Goal: Task Accomplishment & Management: Complete application form

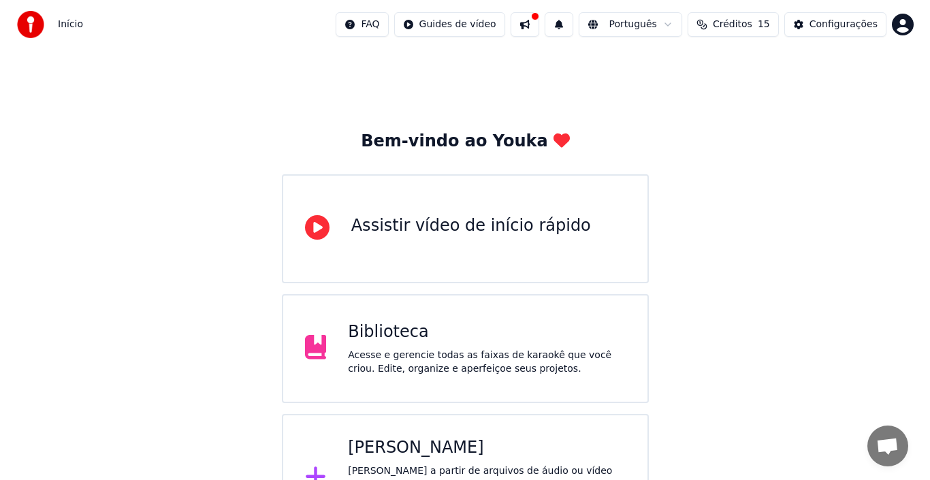
scroll to position [48, 0]
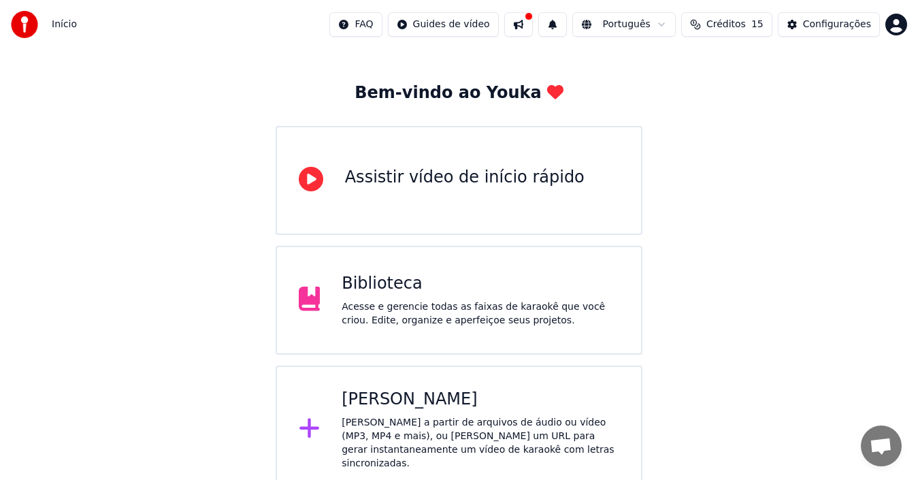
click at [300, 421] on icon at bounding box center [310, 428] width 22 height 24
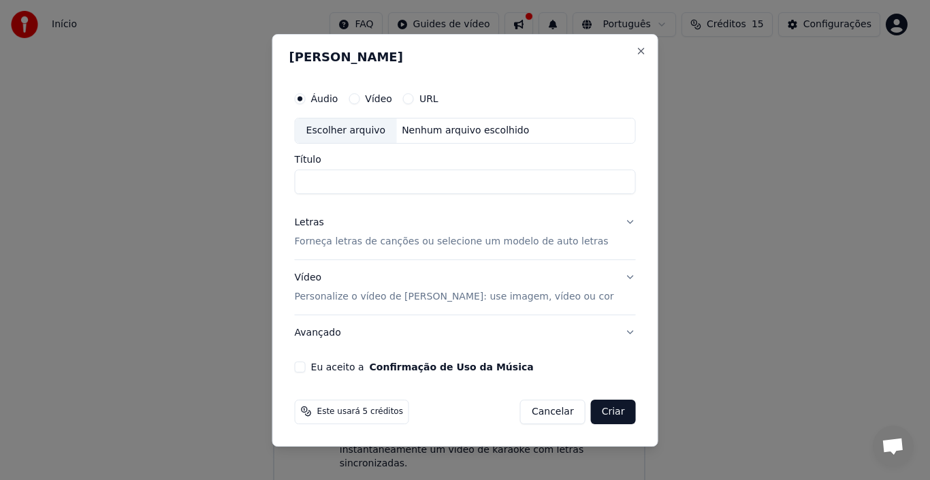
click at [342, 136] on div "Escolher arquivo" at bounding box center [345, 130] width 101 height 24
type input "**********"
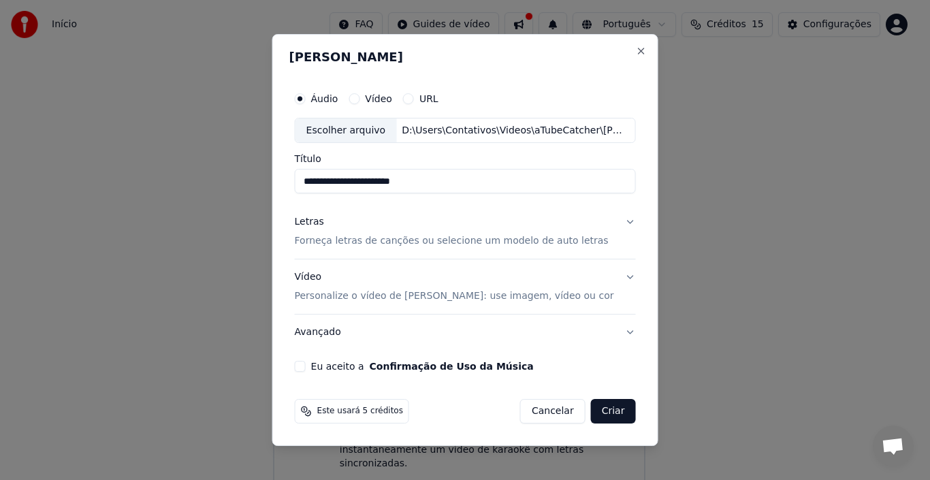
click at [619, 221] on button "Letras Forneça letras de canções ou selecione um modelo de auto letras" at bounding box center [465, 232] width 341 height 54
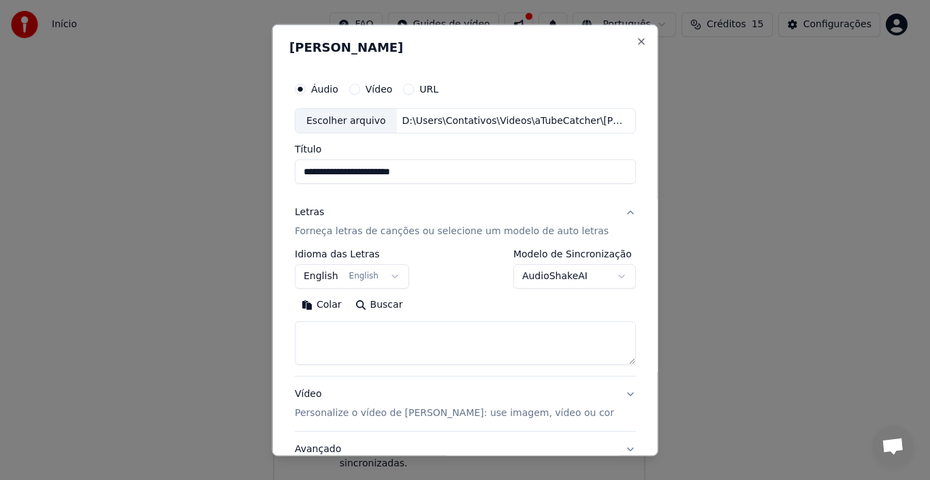
click at [375, 298] on button "Buscar" at bounding box center [378, 305] width 61 height 22
type textarea "**********"
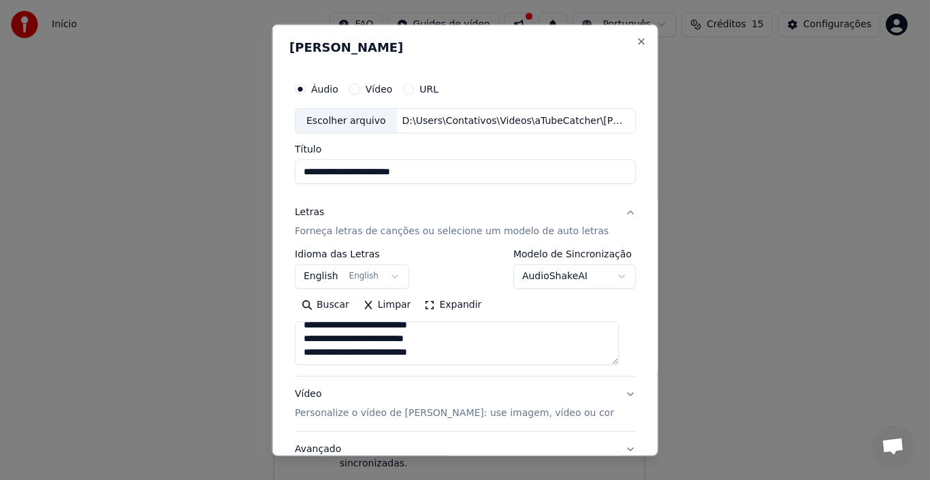
scroll to position [107, 0]
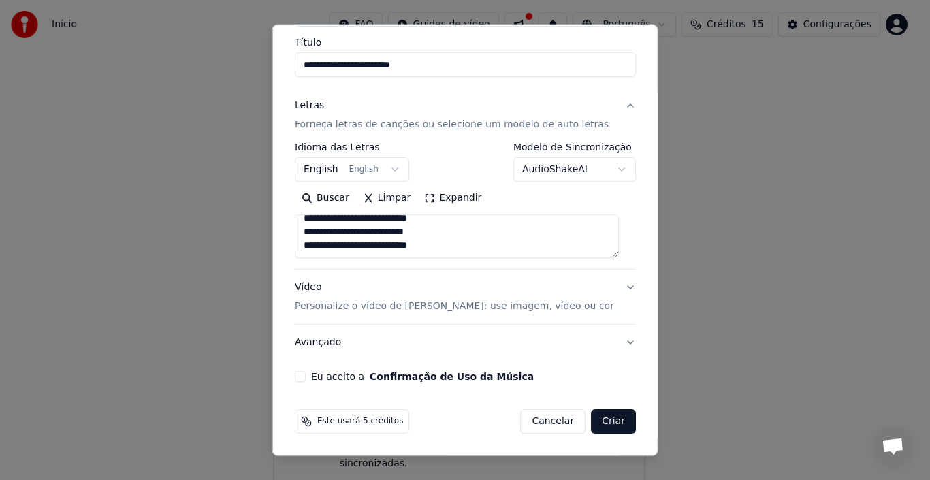
click at [306, 378] on button "Eu aceito a Confirmação de Uso da Música" at bounding box center [300, 376] width 11 height 11
click at [615, 289] on button "Vídeo Personalize o vídeo de karaokê: use imagem, vídeo ou cor" at bounding box center [465, 296] width 341 height 54
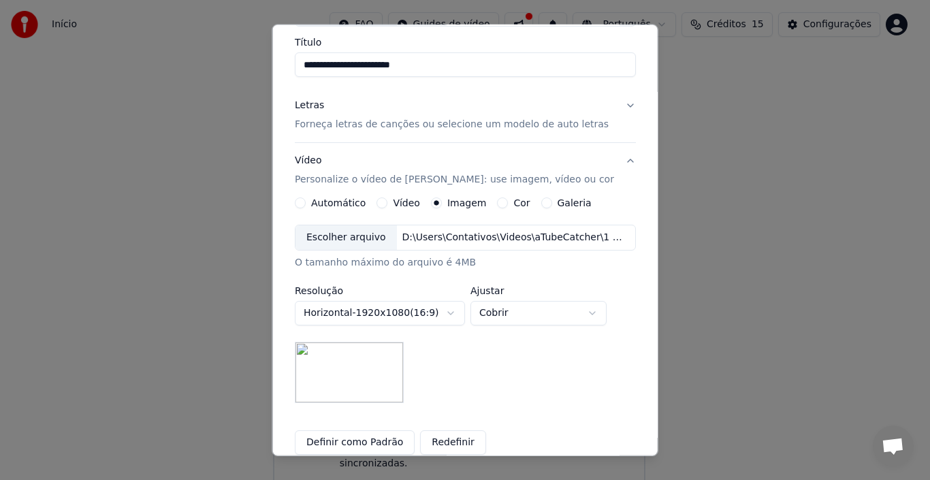
scroll to position [175, 0]
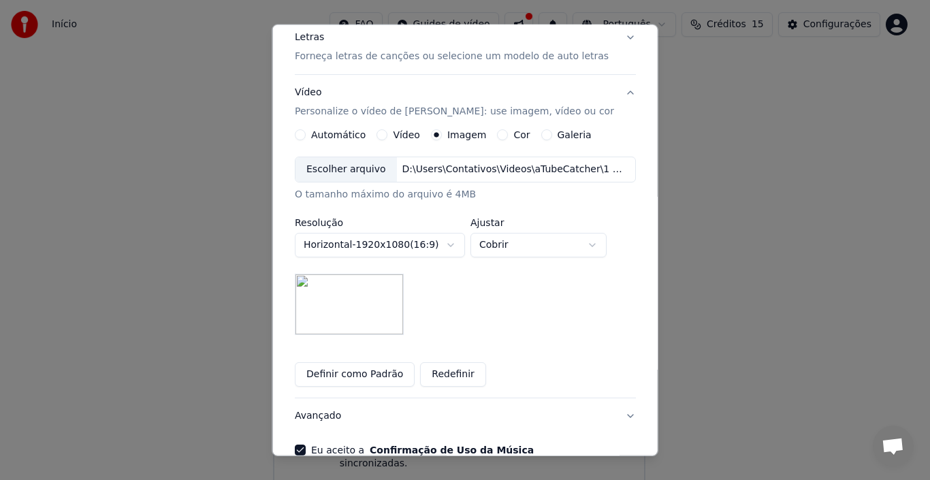
click at [352, 370] on button "Definir como Padrão" at bounding box center [355, 374] width 120 height 24
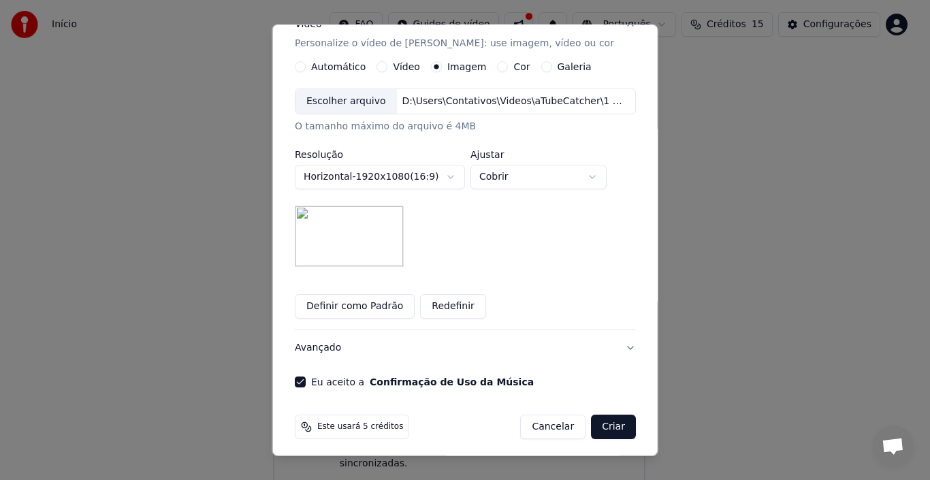
scroll to position [248, 0]
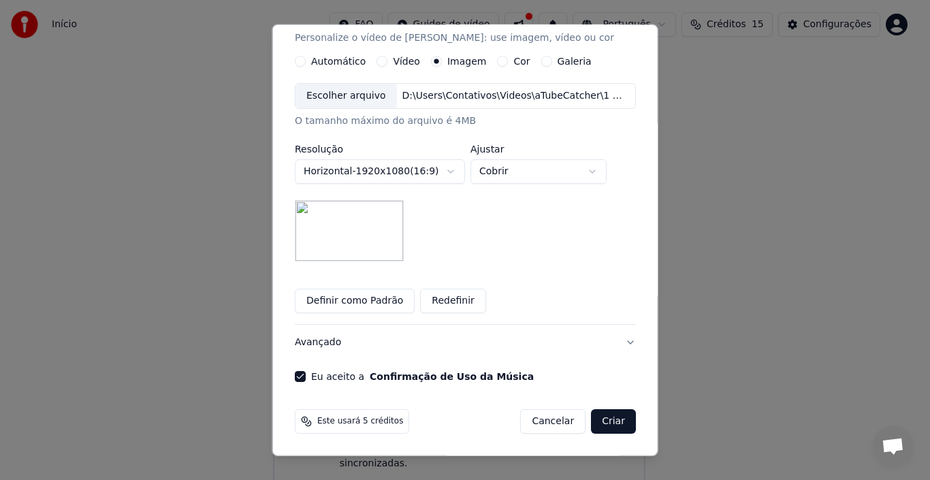
click at [591, 418] on button "Criar" at bounding box center [613, 421] width 45 height 24
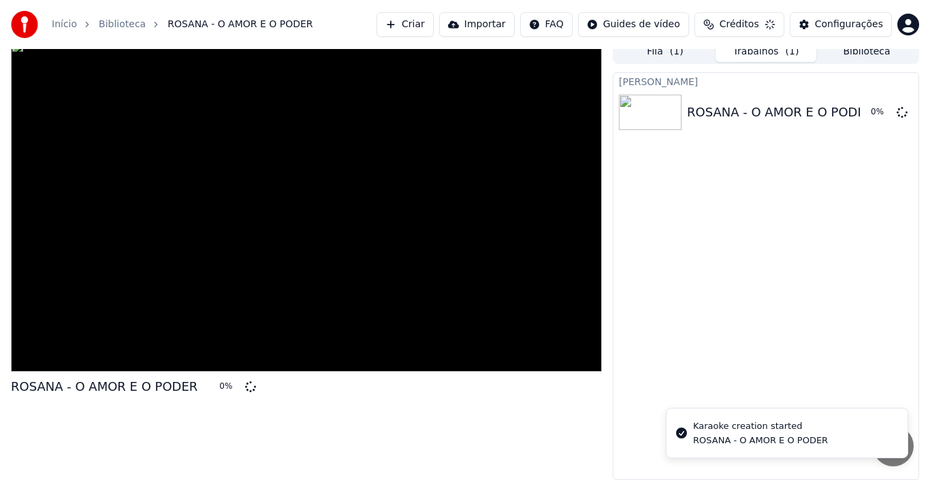
scroll to position [10, 0]
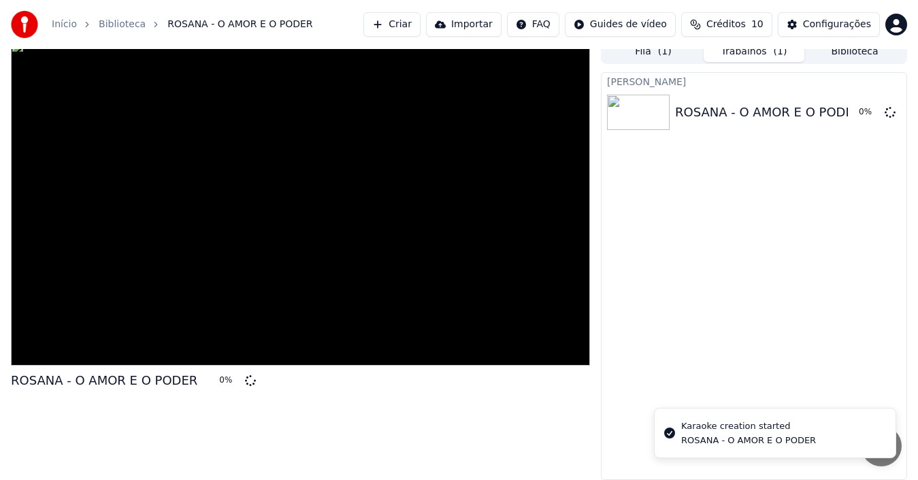
click at [419, 31] on button "Criar" at bounding box center [391, 24] width 57 height 24
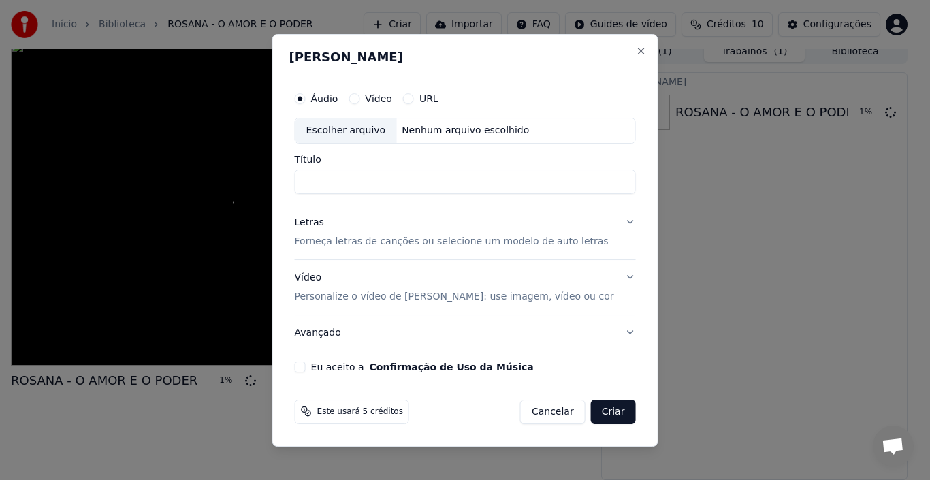
click at [354, 124] on div "Escolher arquivo" at bounding box center [345, 130] width 101 height 24
type input "**********"
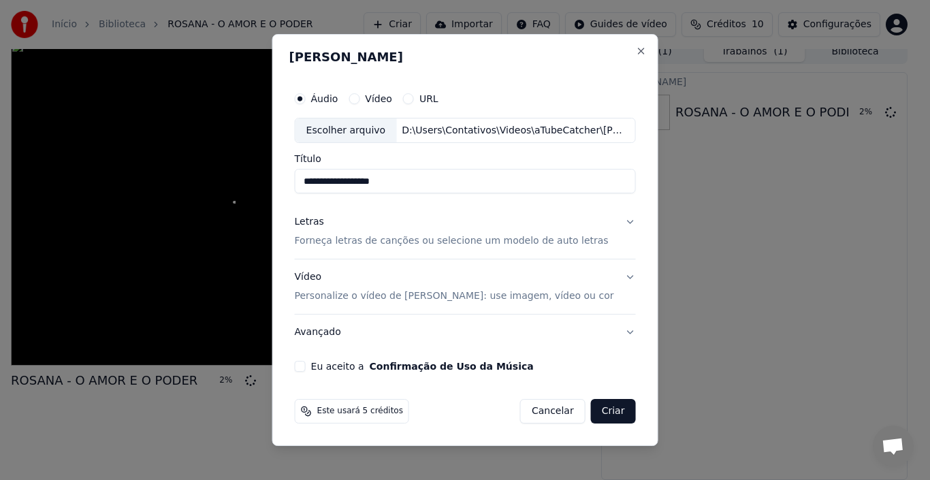
click at [620, 223] on button "Letras Forneça letras de canções ou selecione um modelo de auto letras" at bounding box center [465, 232] width 341 height 54
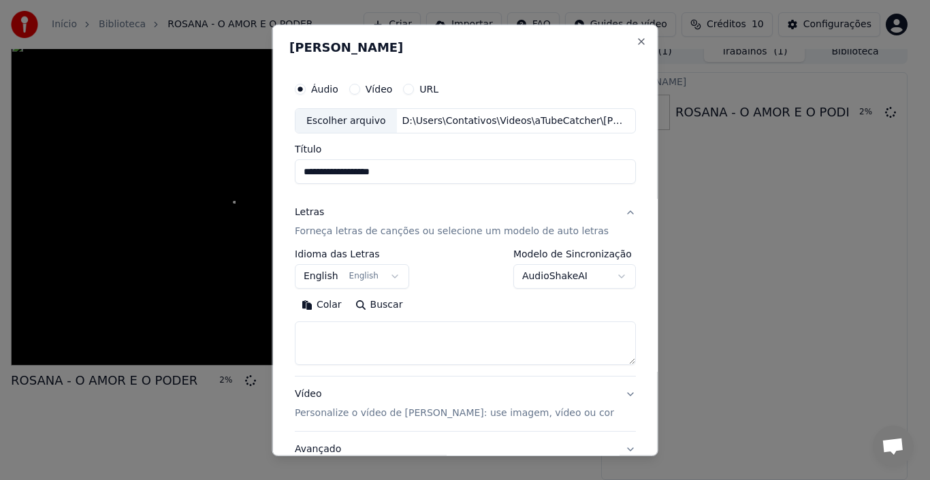
click at [382, 303] on button "Buscar" at bounding box center [378, 305] width 61 height 22
type textarea "**********"
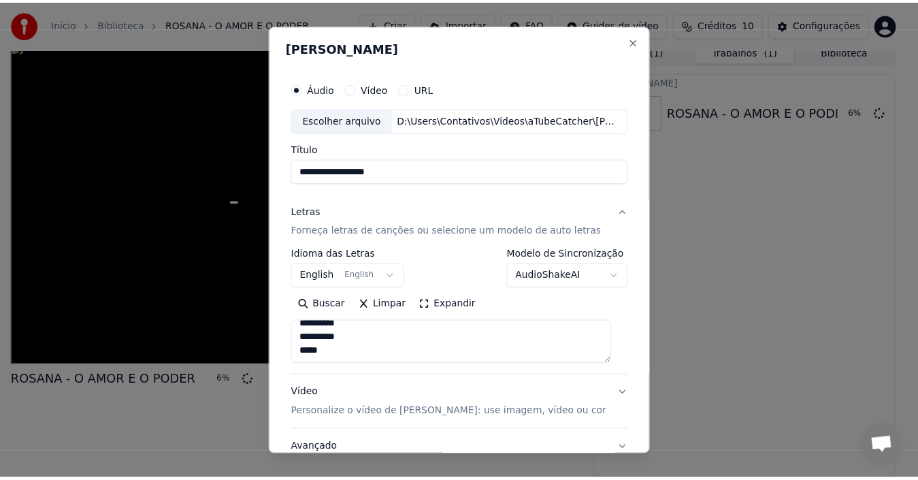
scroll to position [107, 0]
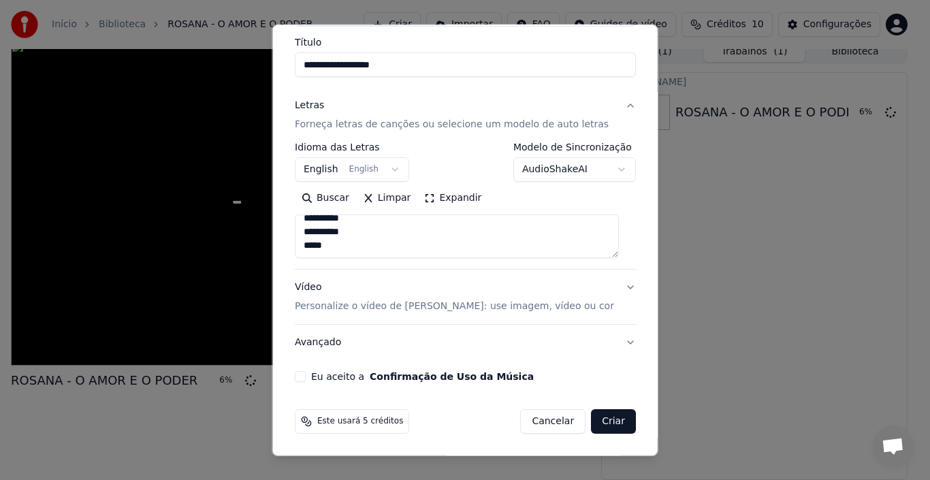
click at [308, 374] on div "Eu aceito a Confirmação de Uso da Música" at bounding box center [465, 376] width 341 height 11
click at [301, 375] on button "Eu aceito a Confirmação de Uso da Música" at bounding box center [300, 376] width 11 height 11
click at [604, 422] on button "Criar" at bounding box center [613, 421] width 45 height 24
select select "**"
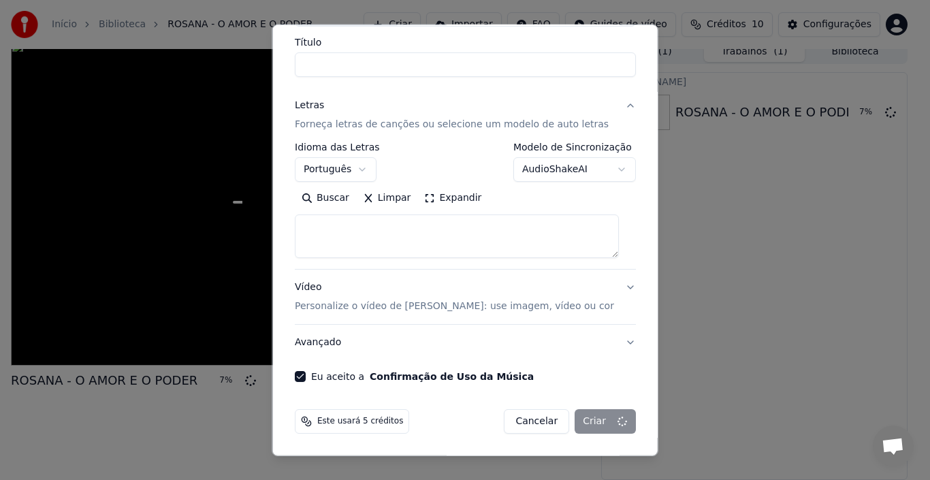
select select
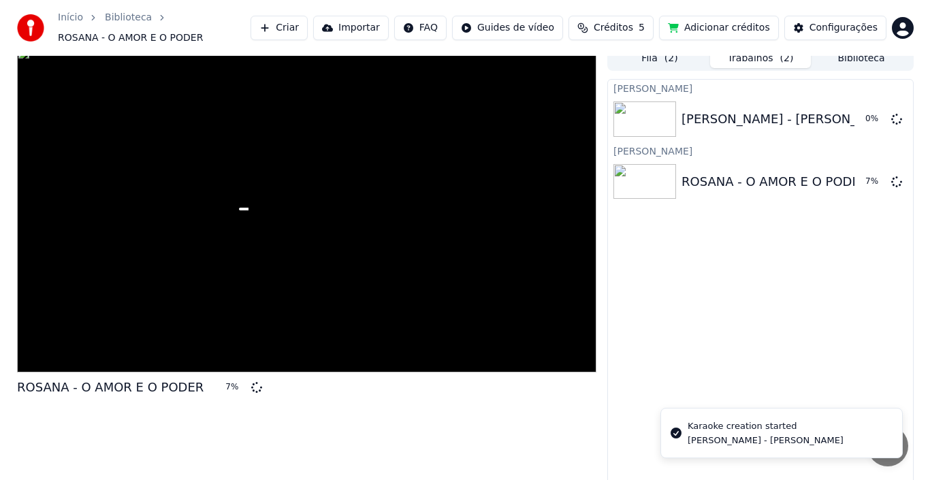
scroll to position [16, 0]
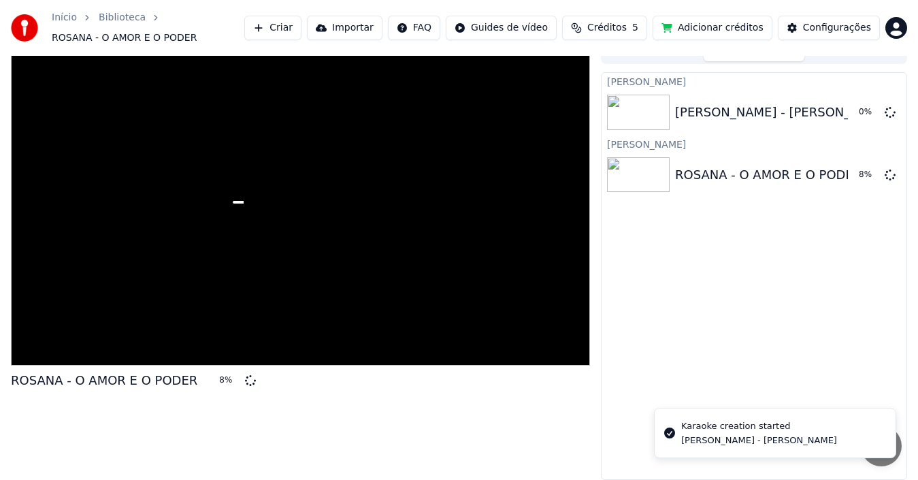
click at [301, 27] on button "Criar" at bounding box center [272, 28] width 57 height 24
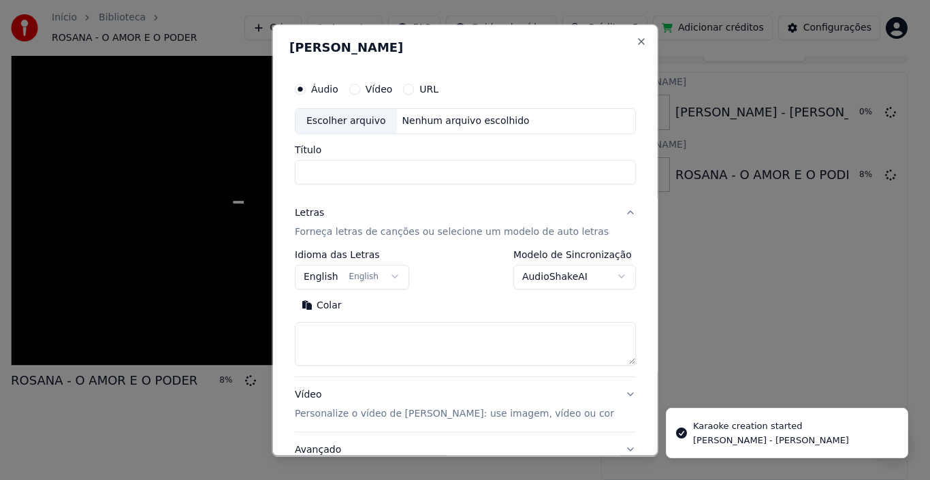
click at [349, 118] on div "Escolher arquivo" at bounding box center [345, 120] width 101 height 24
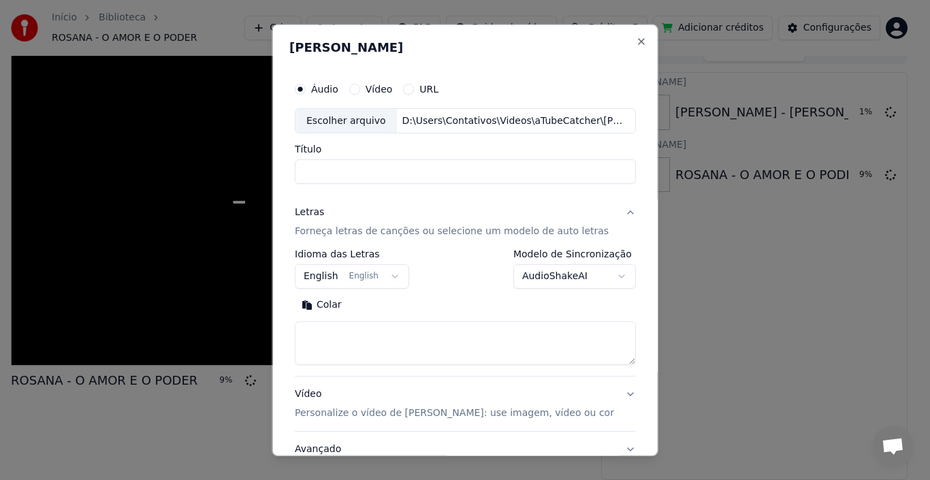
type input "**********"
click at [391, 306] on button "Buscar" at bounding box center [378, 305] width 61 height 22
type textarea "**********"
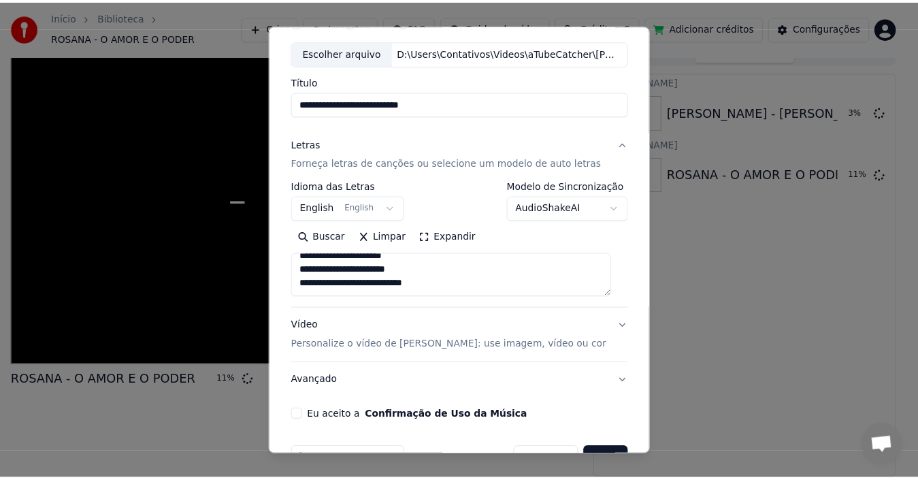
scroll to position [107, 0]
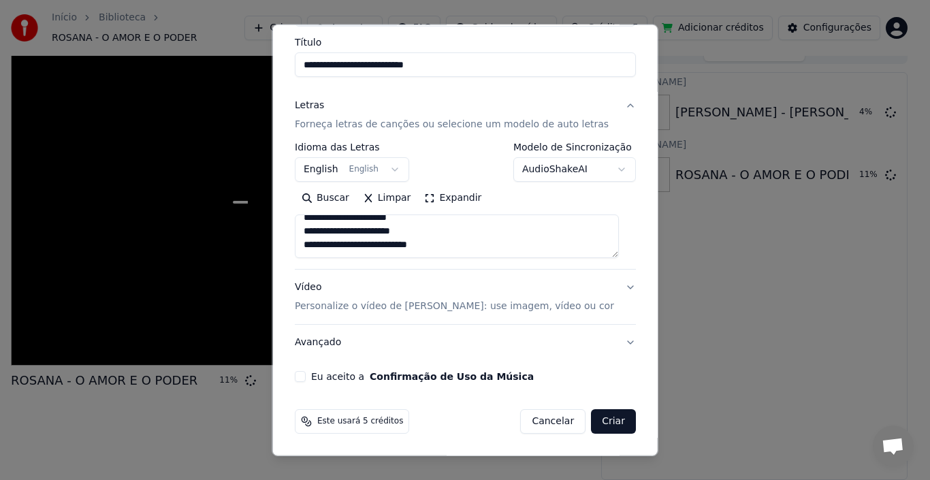
click at [306, 376] on button "Eu aceito a Confirmação de Uso da Música" at bounding box center [300, 376] width 11 height 11
click at [591, 420] on button "Criar" at bounding box center [613, 421] width 45 height 24
select select "**"
select select
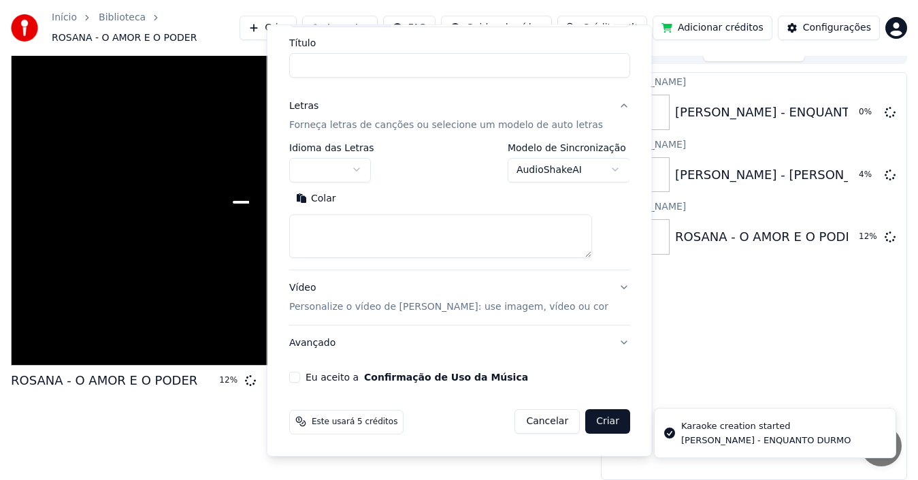
scroll to position [0, 0]
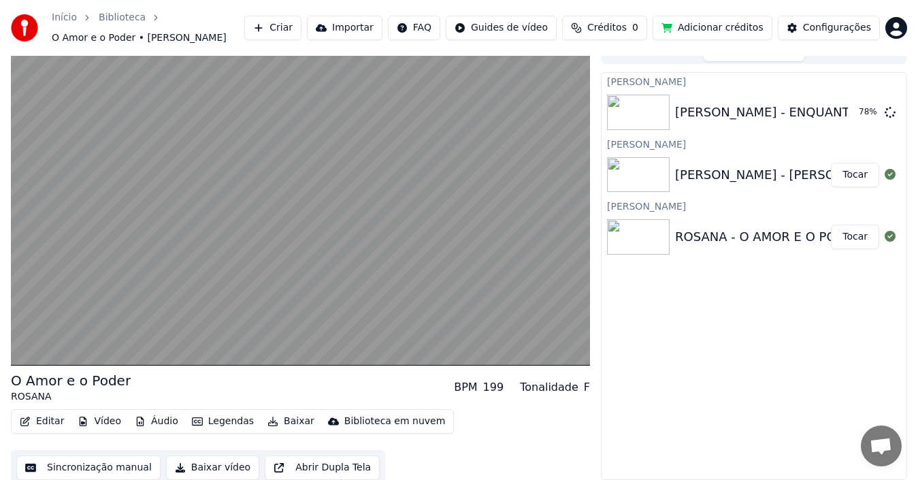
click at [712, 237] on div "ROSANA - O AMOR E O PODER" at bounding box center [768, 236] width 186 height 19
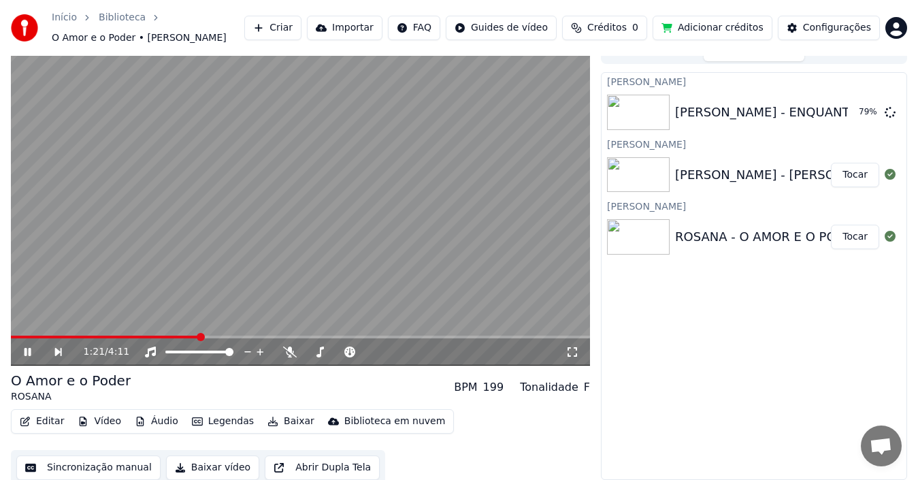
scroll to position [22, 0]
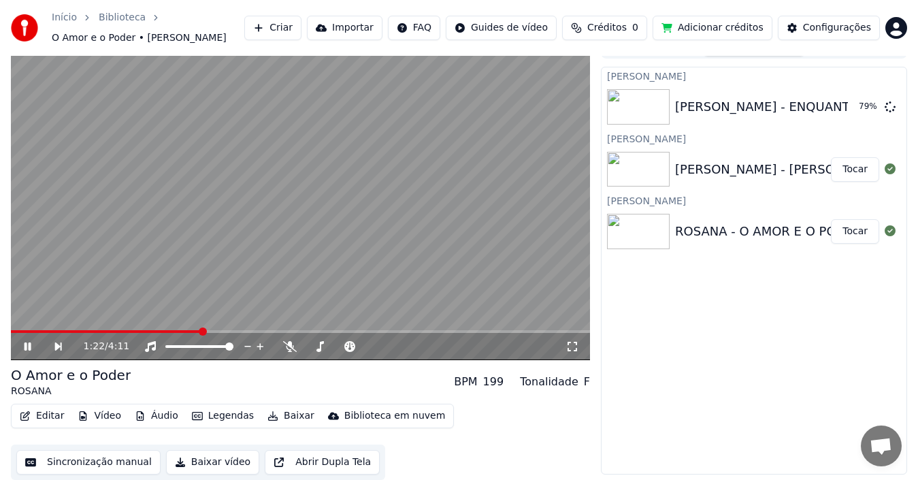
click at [176, 457] on button "Baixar vídeo" at bounding box center [212, 462] width 93 height 24
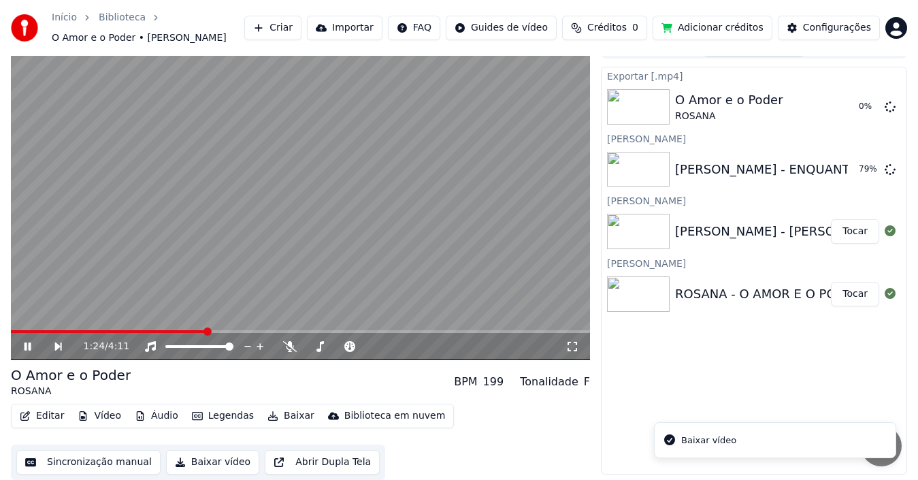
click at [839, 232] on button "Tocar" at bounding box center [855, 231] width 48 height 24
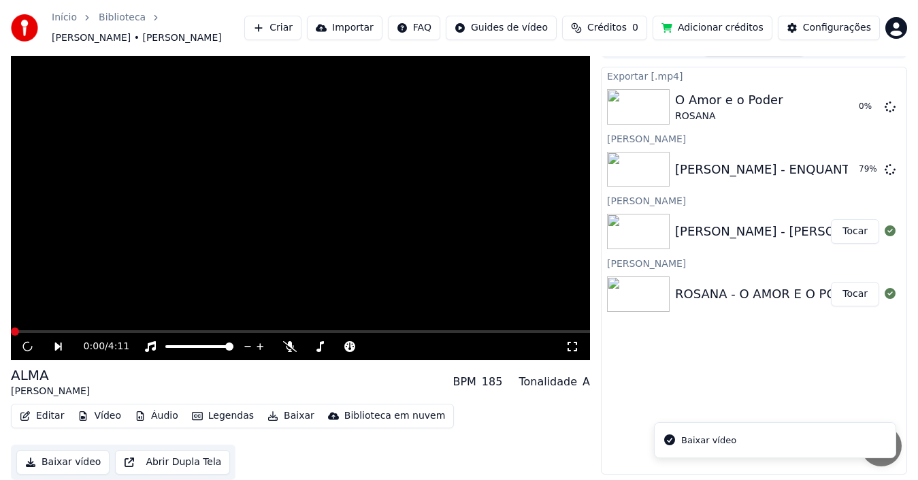
scroll to position [15, 0]
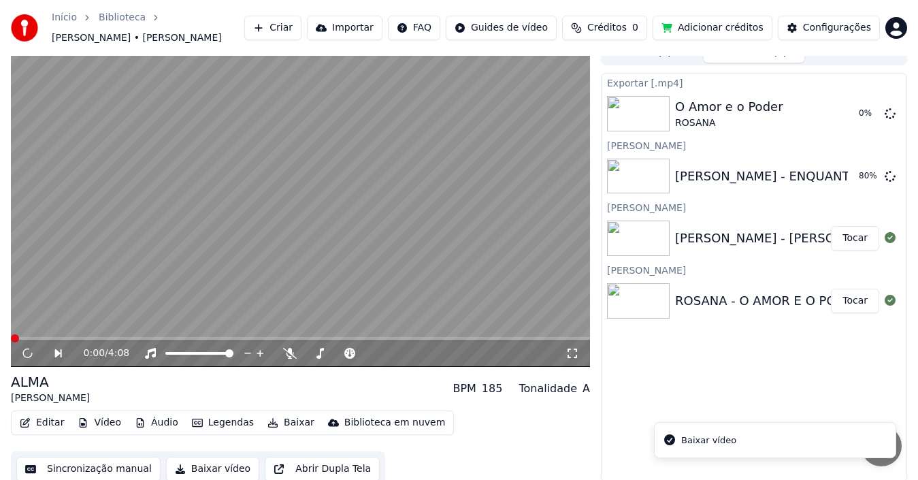
click at [180, 459] on button "Baixar vídeo" at bounding box center [212, 469] width 93 height 24
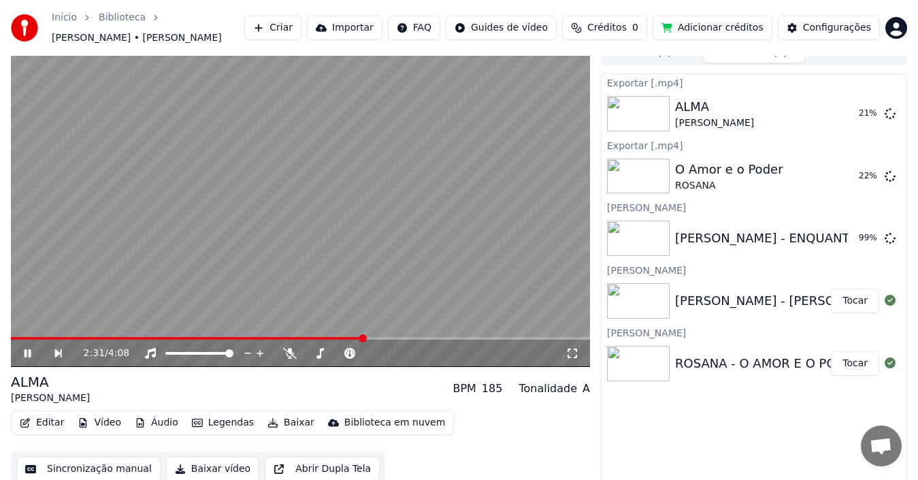
click at [33, 348] on icon at bounding box center [37, 353] width 31 height 11
click at [742, 240] on div "[PERSON_NAME] - ENQUANTO DURMO" at bounding box center [792, 238] width 235 height 19
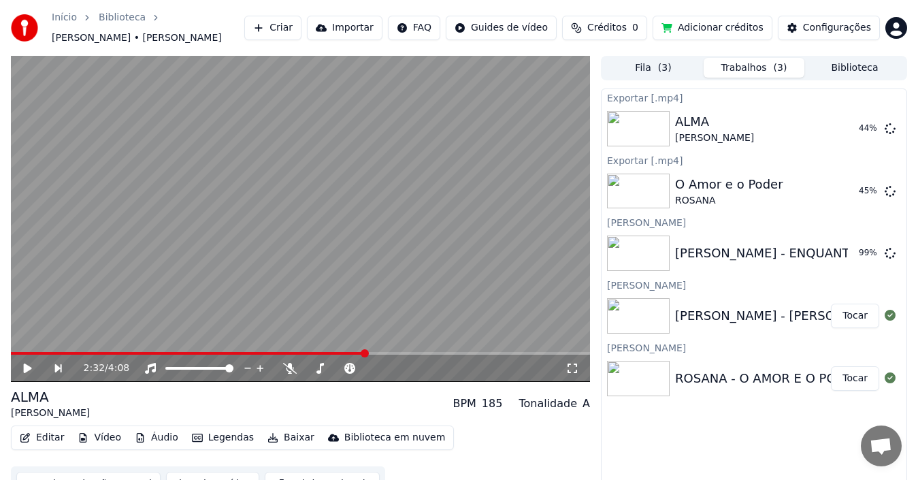
click at [638, 64] on button "Fila ( 3 )" at bounding box center [653, 68] width 101 height 20
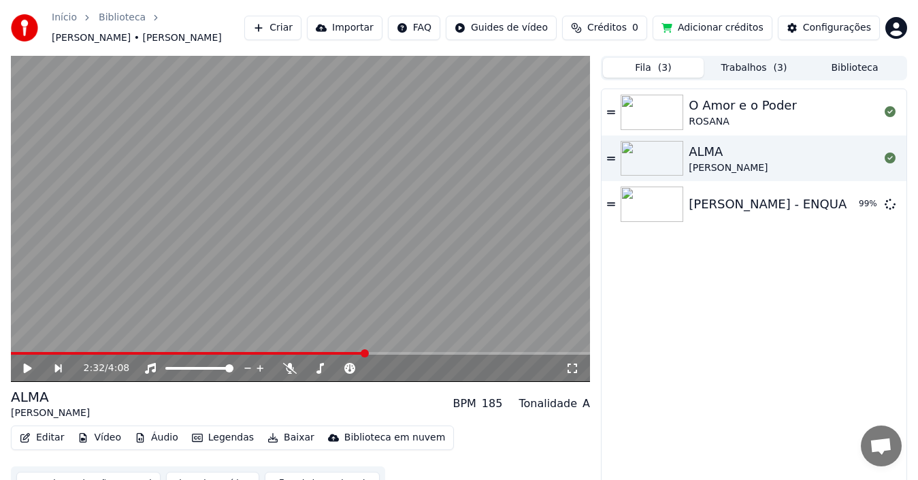
click at [749, 59] on button "Trabalhos ( 3 )" at bounding box center [754, 68] width 101 height 20
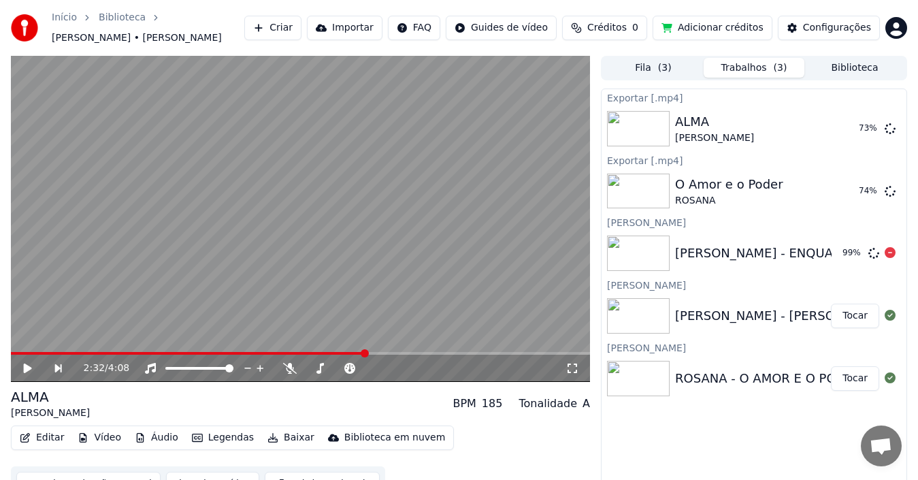
click at [757, 254] on div "[PERSON_NAME] - ENQUANTO DURMO" at bounding box center [792, 253] width 235 height 19
click at [694, 255] on div "[PERSON_NAME] - ENQUANTO DURMO" at bounding box center [792, 253] width 235 height 19
click at [738, 244] on div "[PERSON_NAME] - ENQUANTO DURMO" at bounding box center [792, 253] width 235 height 19
click at [647, 241] on img at bounding box center [638, 252] width 63 height 35
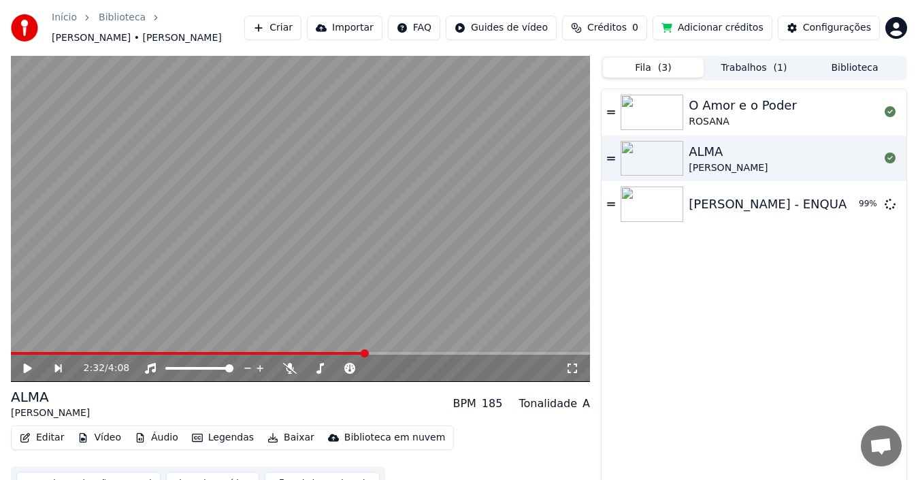
click at [646, 58] on button "Fila ( 3 )" at bounding box center [653, 68] width 101 height 20
click at [612, 108] on icon at bounding box center [611, 113] width 8 height 10
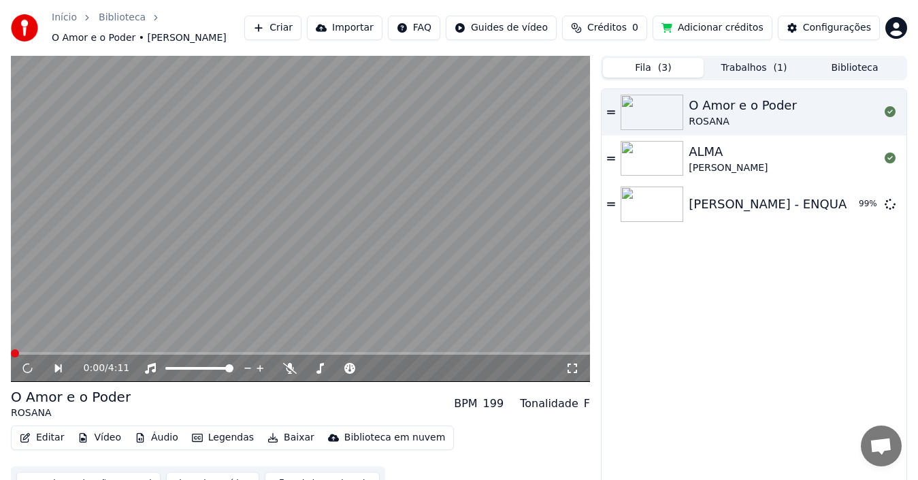
click at [610, 152] on div "[PERSON_NAME] [PERSON_NAME]" at bounding box center [754, 158] width 305 height 46
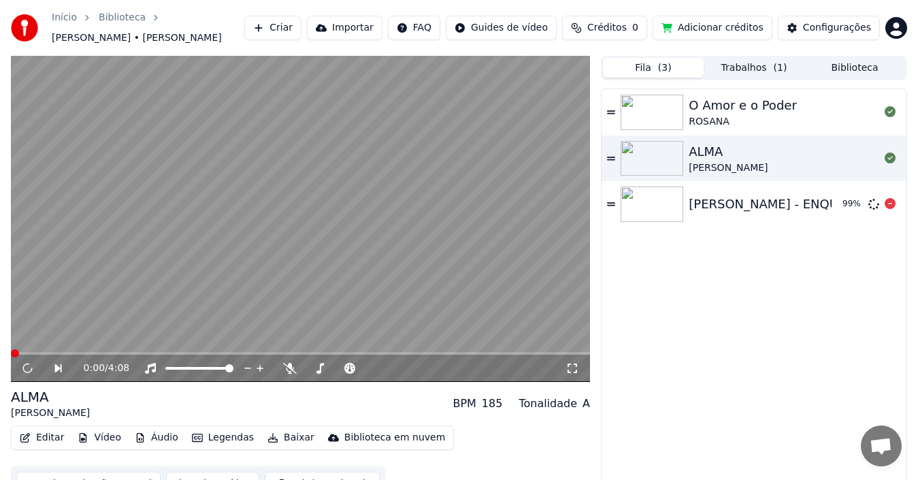
click at [611, 203] on icon at bounding box center [611, 204] width 8 height 3
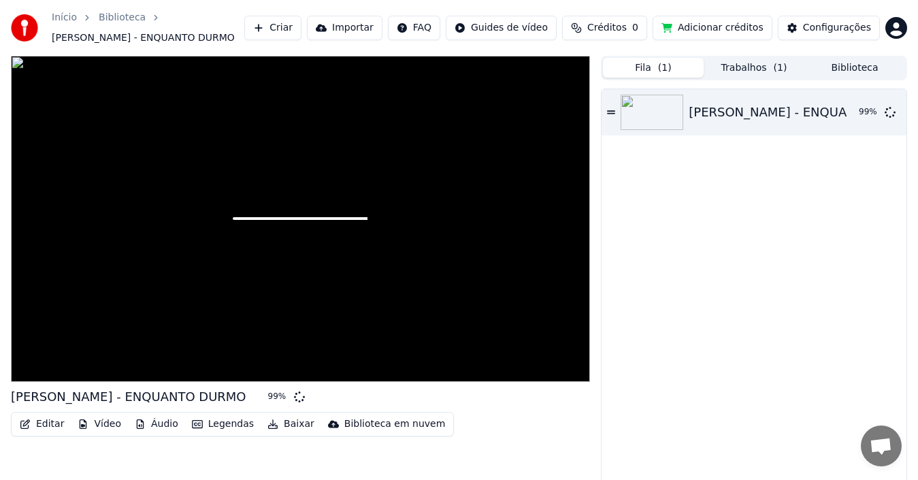
scroll to position [16, 0]
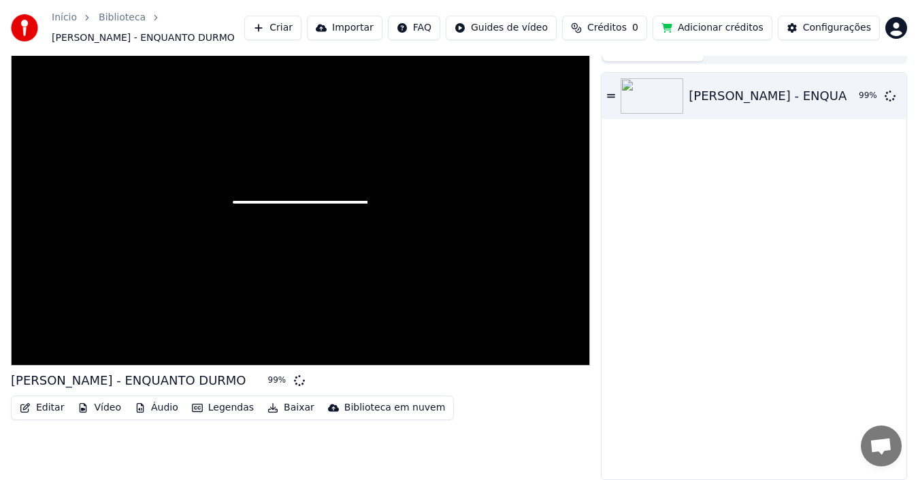
click at [268, 197] on div at bounding box center [300, 202] width 579 height 326
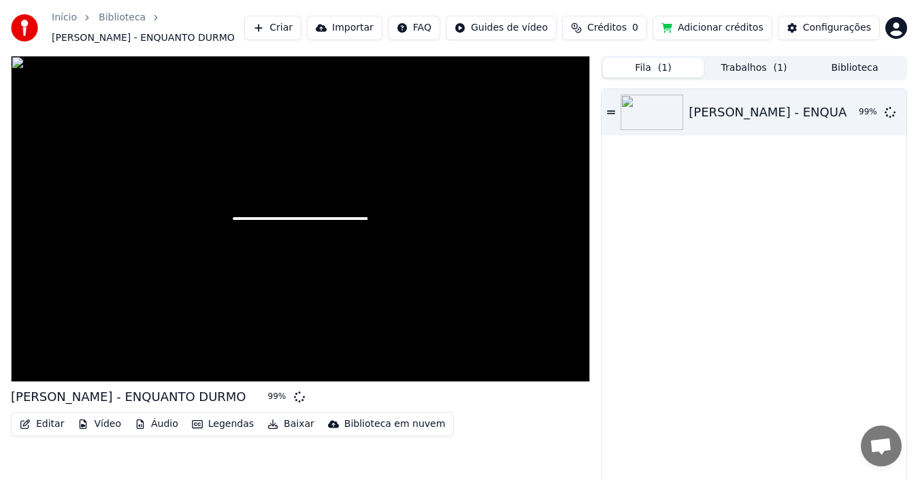
click at [757, 70] on button "Trabalhos ( 1 )" at bounding box center [754, 68] width 101 height 20
click at [666, 67] on span "( 1 )" at bounding box center [665, 68] width 14 height 14
click at [714, 289] on div "[PERSON_NAME] - ENQUANTO DURMO 99 %" at bounding box center [754, 292] width 305 height 406
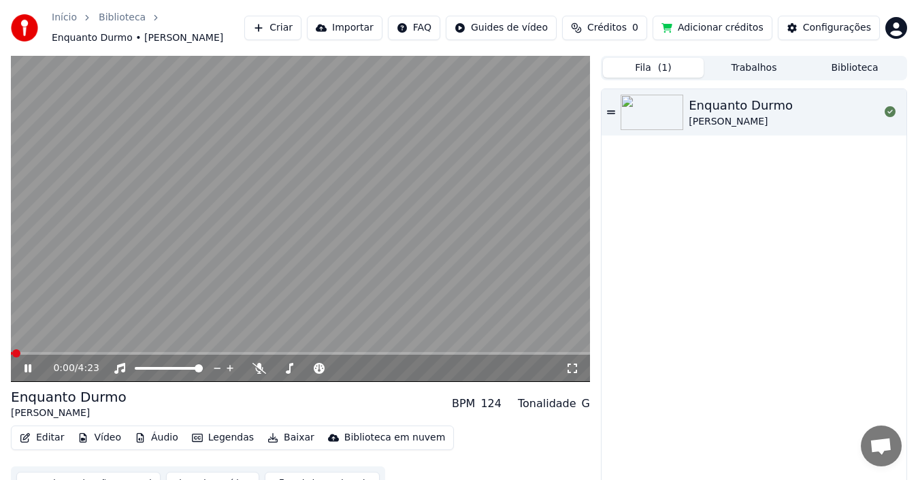
scroll to position [22, 0]
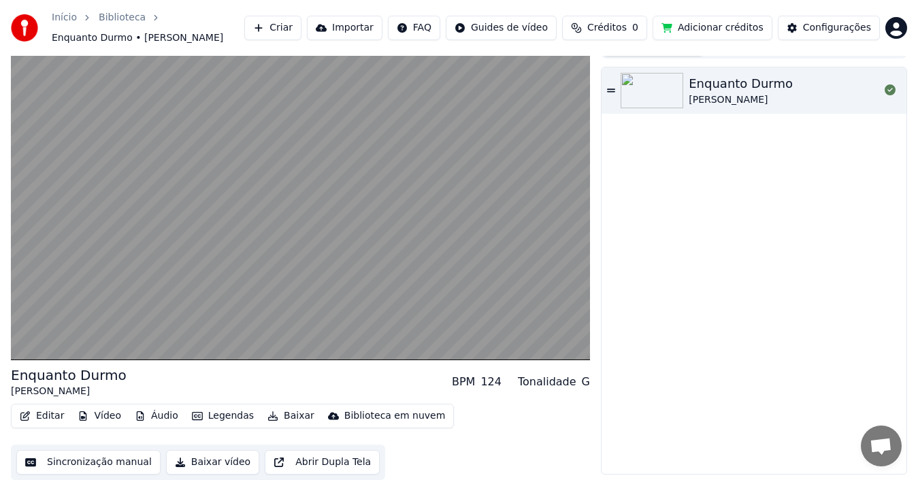
click at [184, 455] on button "Baixar vídeo" at bounding box center [212, 462] width 93 height 24
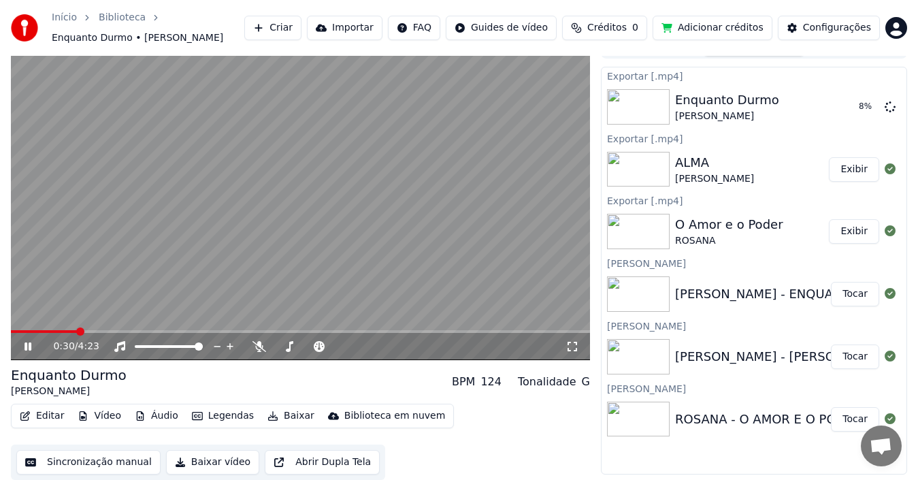
click at [27, 345] on icon at bounding box center [27, 346] width 7 height 8
click at [648, 178] on img at bounding box center [638, 169] width 63 height 35
click at [639, 352] on img at bounding box center [638, 356] width 63 height 35
click at [656, 423] on img at bounding box center [638, 418] width 63 height 35
click at [848, 416] on button "Tocar" at bounding box center [855, 419] width 48 height 24
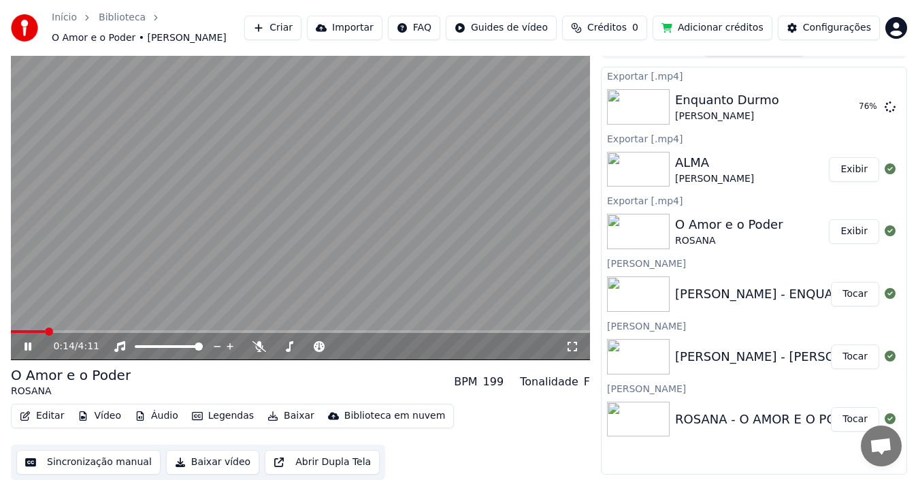
click at [27, 342] on icon at bounding box center [37, 346] width 31 height 11
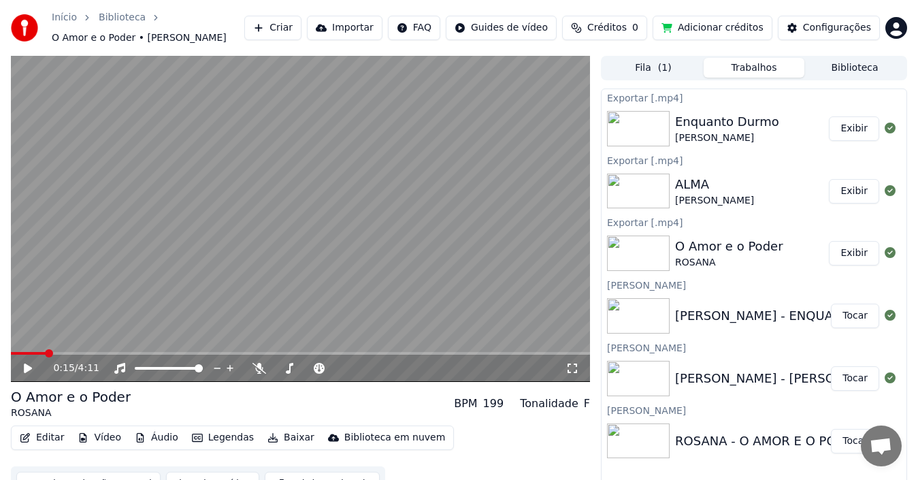
click at [894, 25] on html "Início Biblioteca O Amor e o Poder • [PERSON_NAME] Criar Importar FAQ Guides de…" at bounding box center [459, 240] width 918 height 480
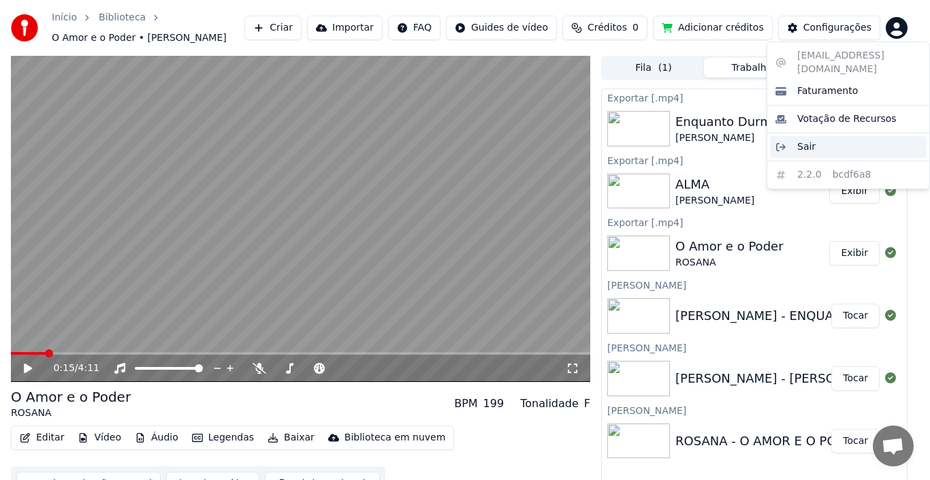
click at [806, 140] on span "Sair" at bounding box center [806, 147] width 18 height 14
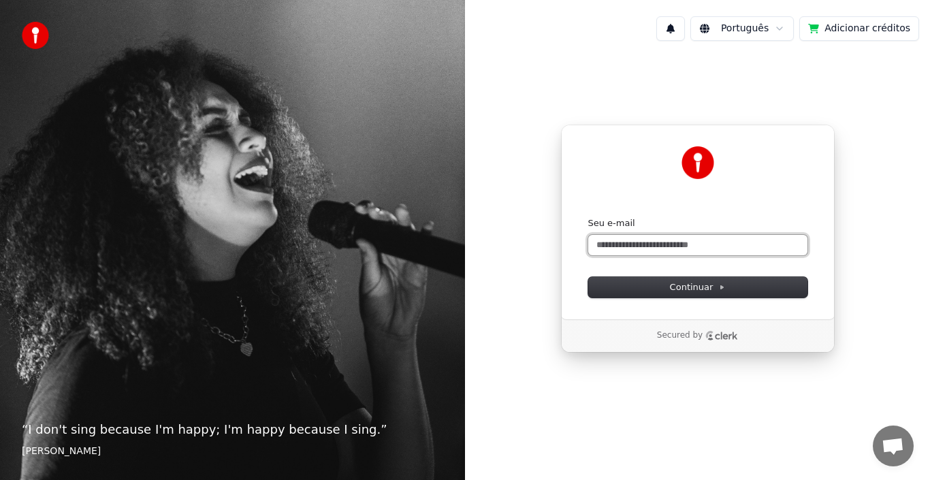
click at [618, 246] on input "Seu e-mail" at bounding box center [697, 245] width 219 height 20
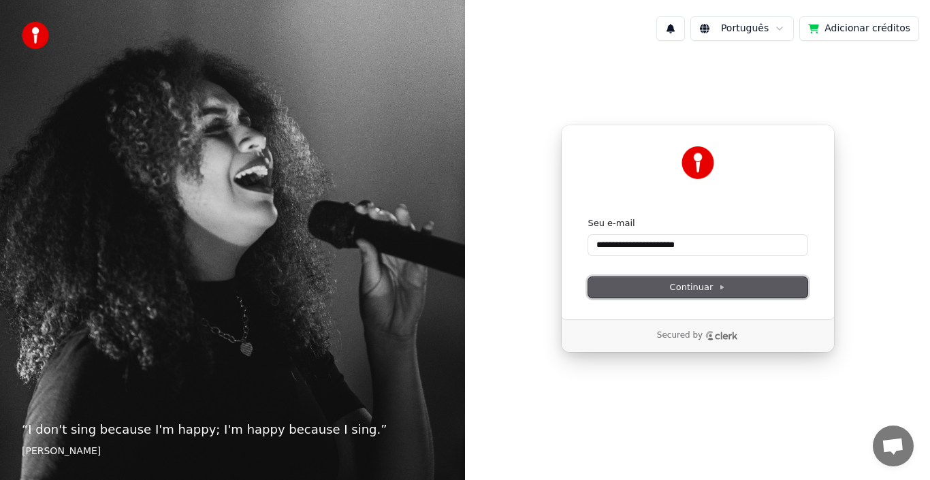
click at [636, 284] on button "Continuar" at bounding box center [697, 287] width 219 height 20
type input "**********"
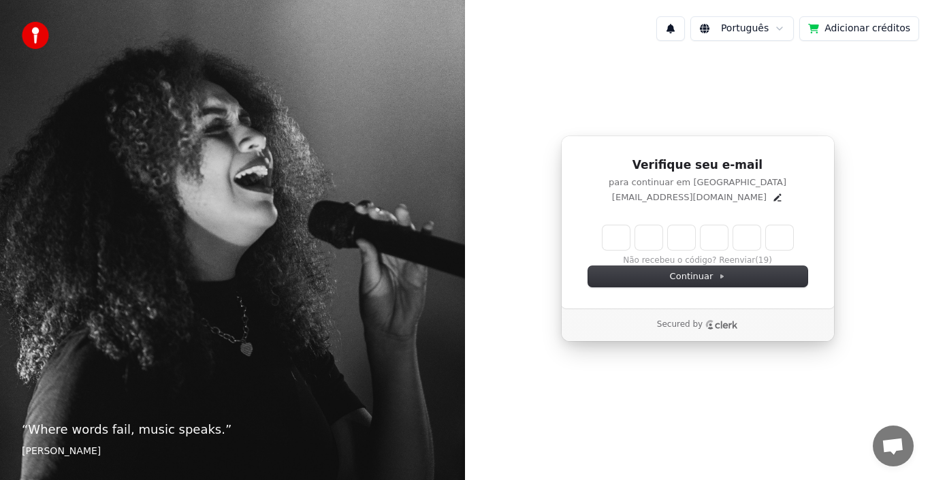
click at [619, 244] on input "Enter verification code" at bounding box center [697, 237] width 191 height 24
type input "******"
